Goal: Information Seeking & Learning: Learn about a topic

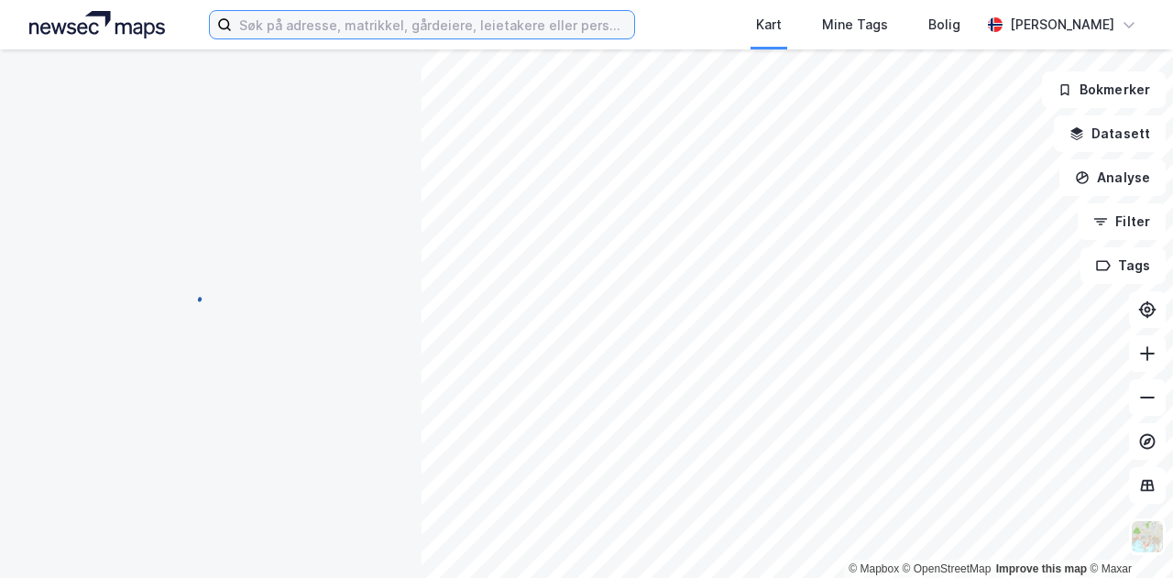
click at [447, 31] on input at bounding box center [433, 25] width 402 height 28
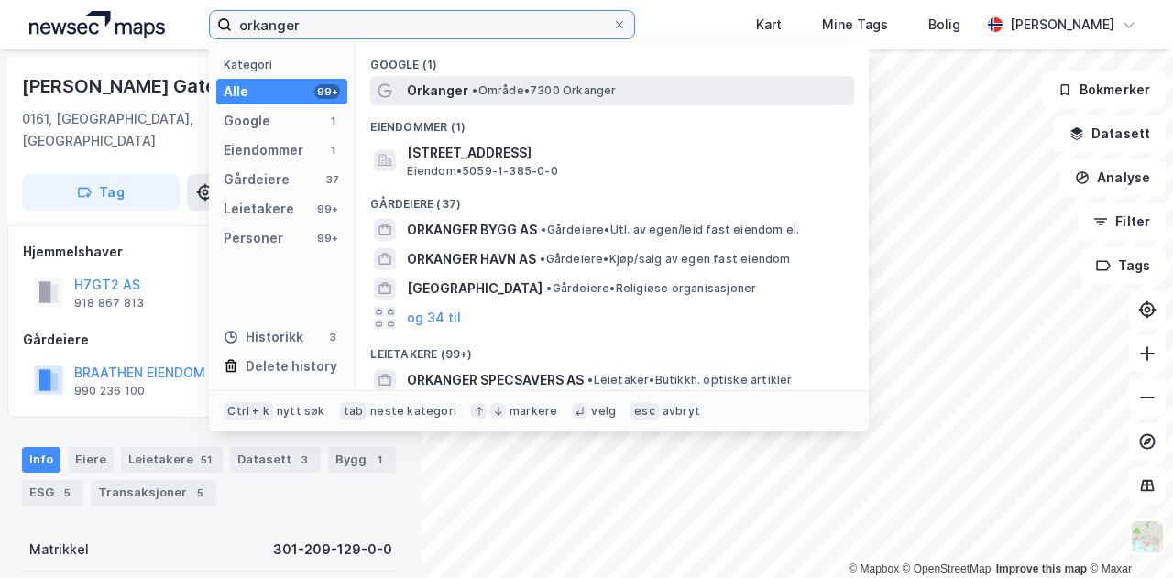
type input "orkanger"
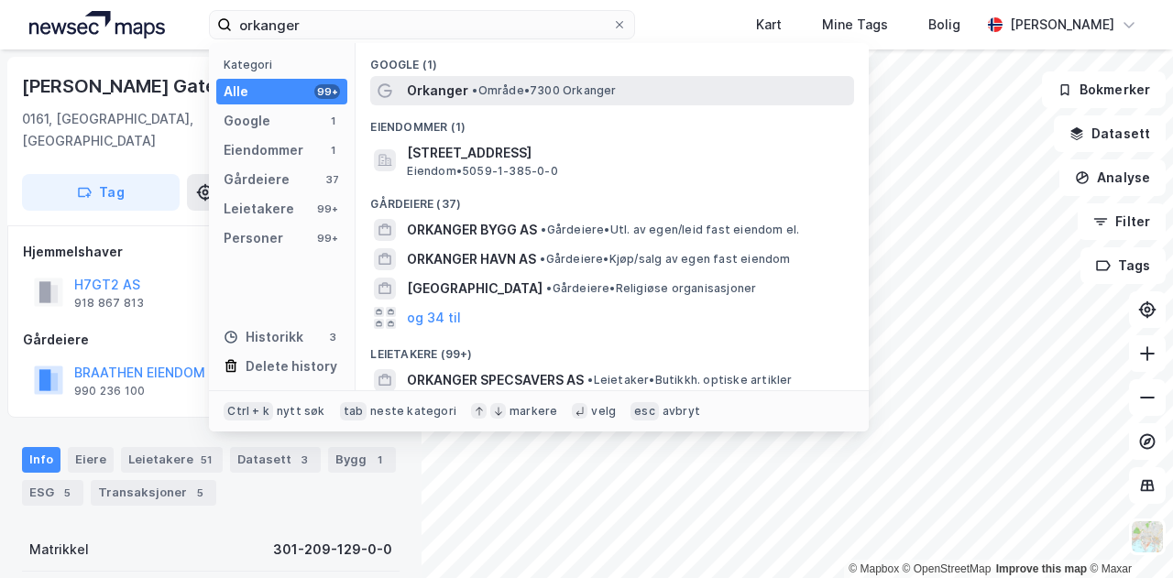
click at [433, 91] on span "Orkanger" at bounding box center [437, 91] width 61 height 22
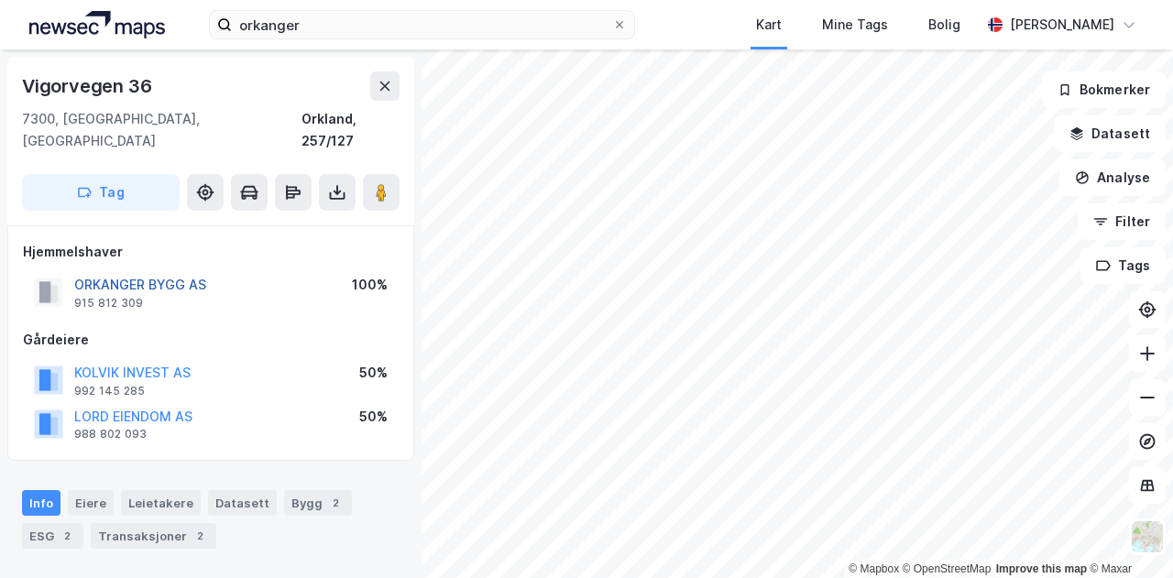
click at [0, 0] on button "ORKANGER BYGG AS" at bounding box center [0, 0] width 0 height 0
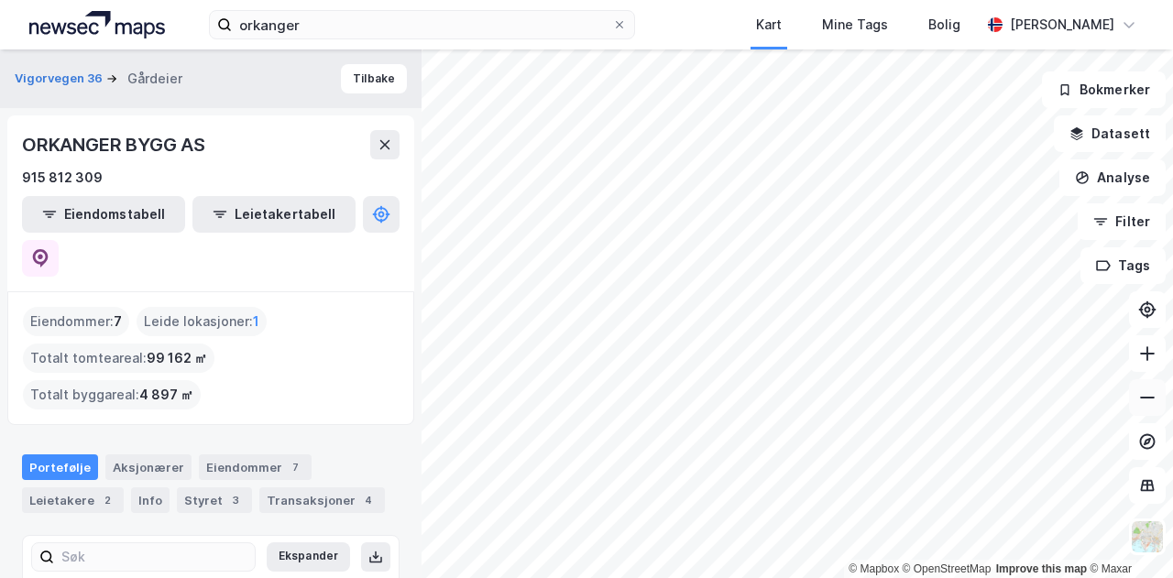
click at [1148, 389] on icon at bounding box center [1148, 398] width 18 height 18
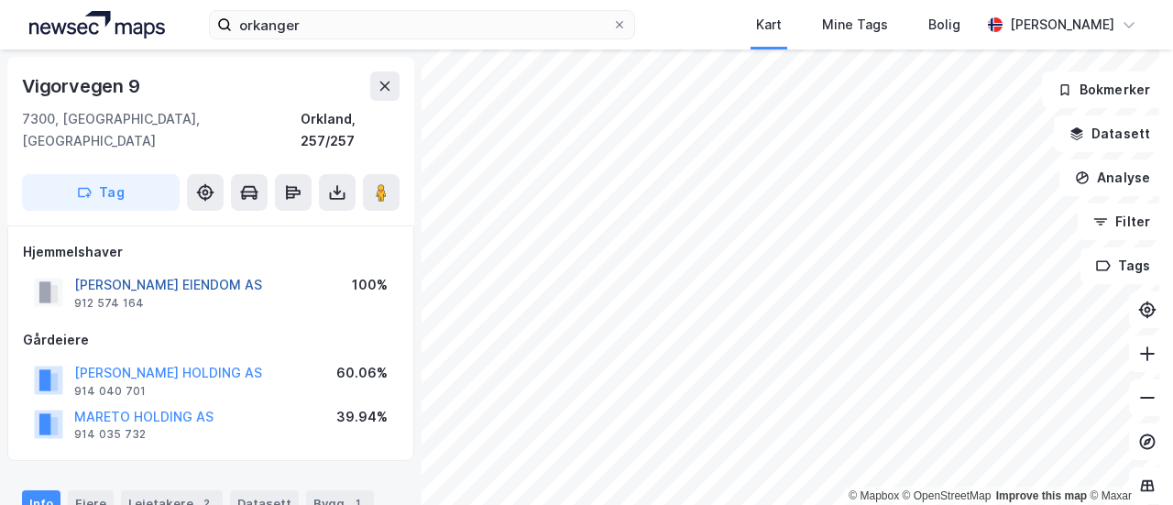
click at [0, 0] on button "[PERSON_NAME] EIENDOM AS" at bounding box center [0, 0] width 0 height 0
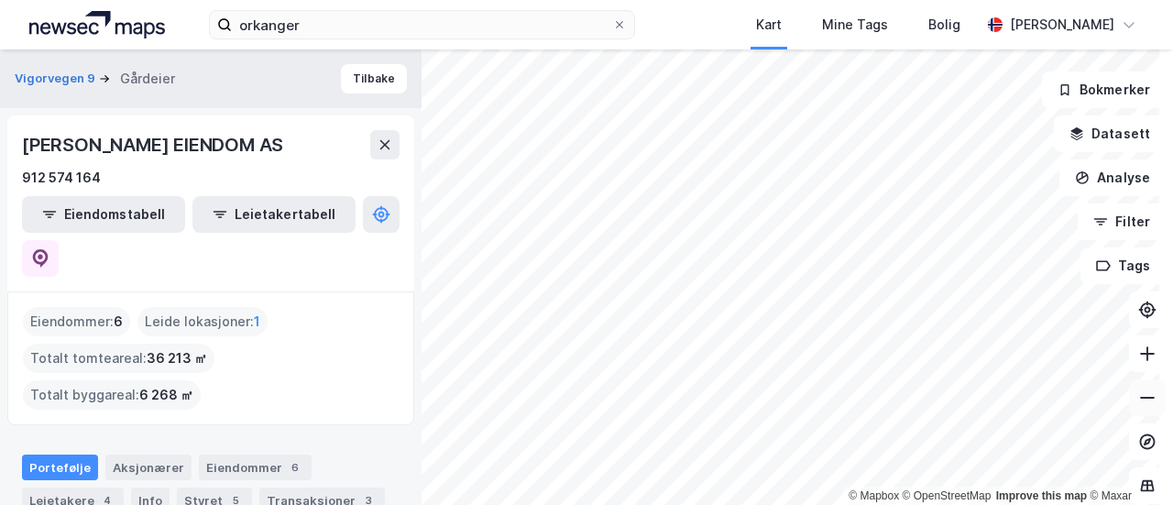
click at [1140, 397] on icon at bounding box center [1147, 398] width 15 height 2
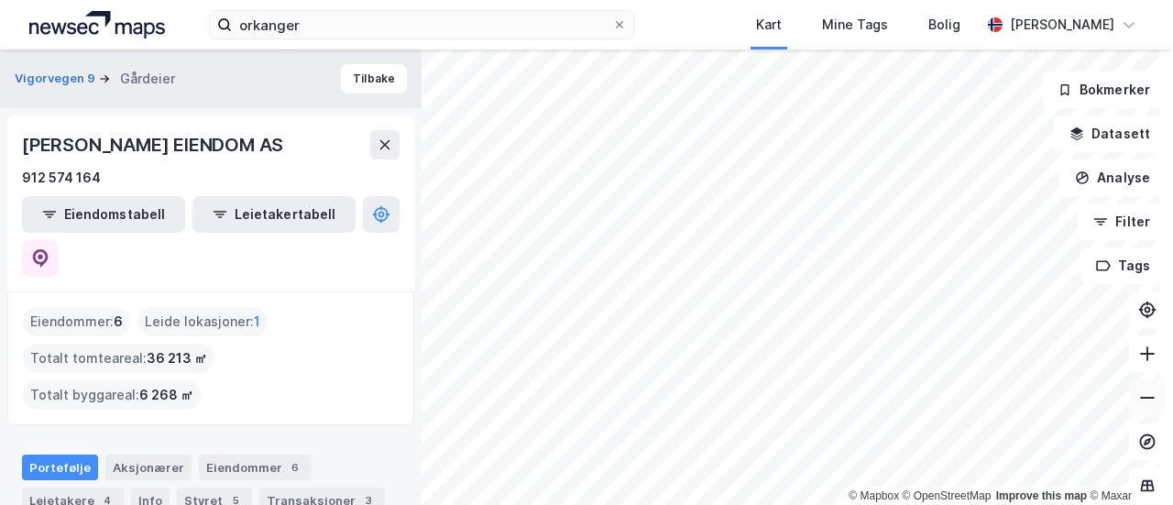
click at [1140, 397] on icon at bounding box center [1147, 398] width 15 height 2
click at [1139, 357] on icon at bounding box center [1148, 354] width 18 height 18
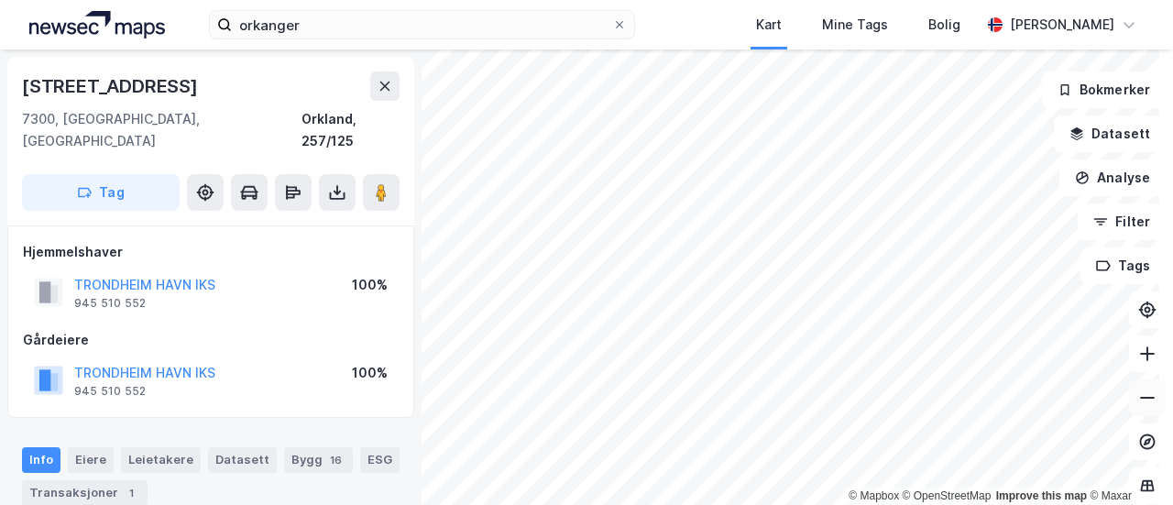
click at [1129, 391] on button at bounding box center [1147, 398] width 37 height 37
